Goal: Navigation & Orientation: Find specific page/section

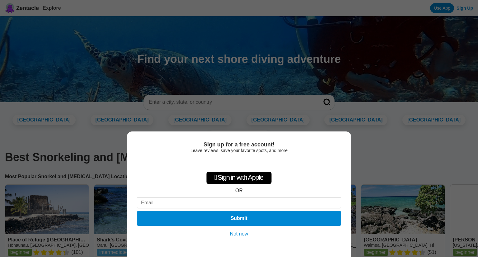
click at [243, 235] on button "Not now" at bounding box center [239, 234] width 22 height 6
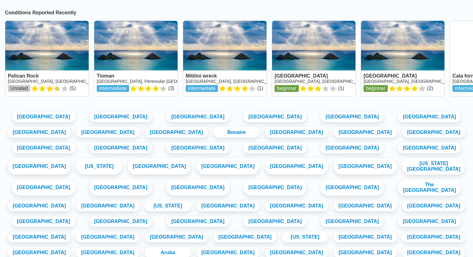
scroll to position [518, 0]
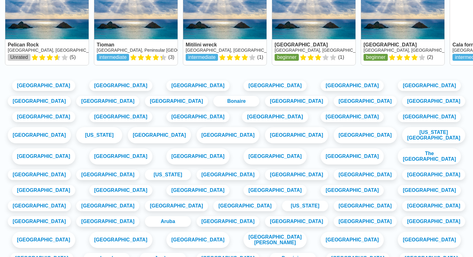
click at [242, 122] on link "[GEOGRAPHIC_DATA]" at bounding box center [275, 116] width 66 height 11
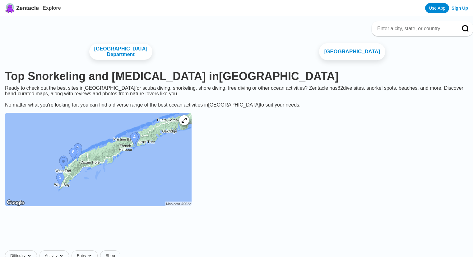
click at [347, 47] on link "[GEOGRAPHIC_DATA]" at bounding box center [352, 51] width 66 height 17
click at [134, 48] on link "[GEOGRAPHIC_DATA] Department" at bounding box center [121, 51] width 66 height 17
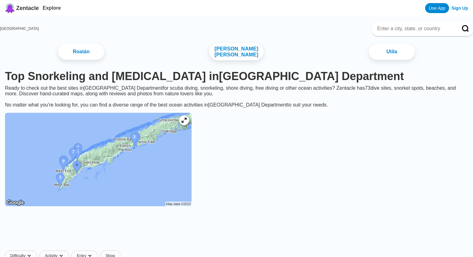
click at [237, 52] on link "[PERSON_NAME] [PERSON_NAME]" at bounding box center [236, 51] width 54 height 17
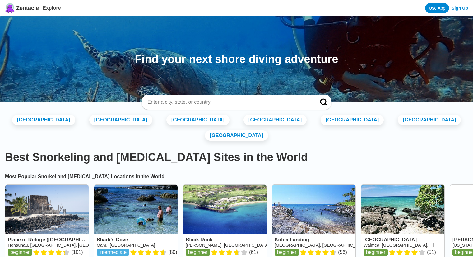
scroll to position [520, 0]
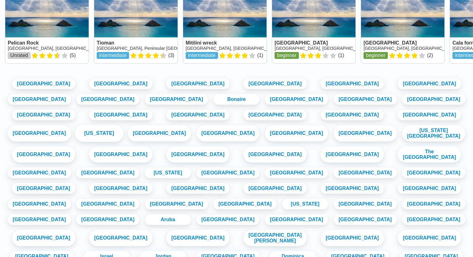
click at [124, 124] on link "[US_STATE]" at bounding box center [99, 132] width 48 height 17
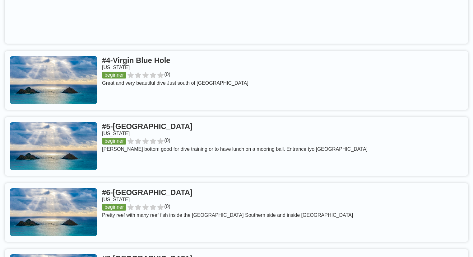
scroll to position [467, 0]
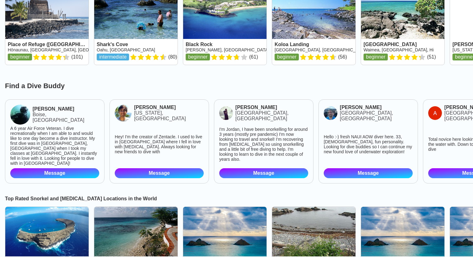
scroll to position [598, 0]
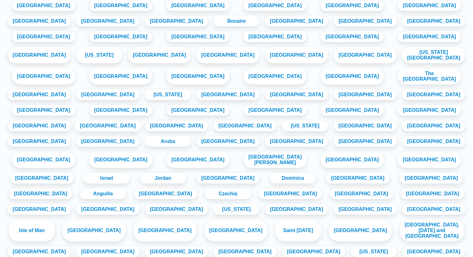
click at [141, 128] on link "[GEOGRAPHIC_DATA]" at bounding box center [108, 125] width 66 height 11
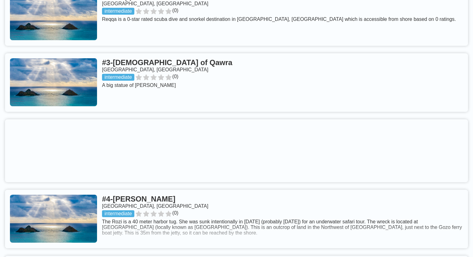
scroll to position [342, 0]
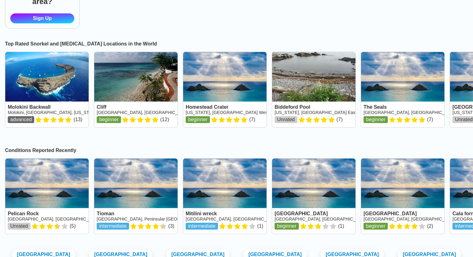
scroll to position [600, 0]
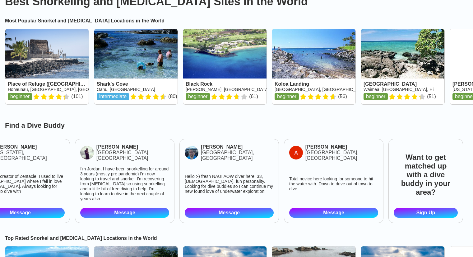
scroll to position [0, 184]
click at [394, 208] on link "Sign Up" at bounding box center [426, 213] width 64 height 10
